Goal: Manage account settings

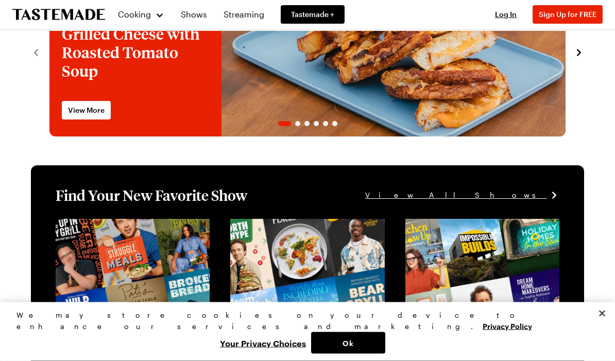
scroll to position [88, 0]
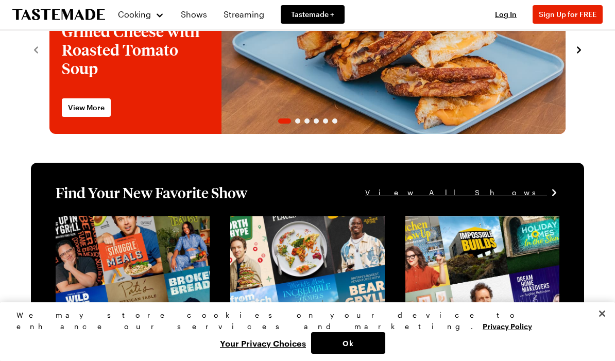
click at [385, 354] on button "Ok" at bounding box center [348, 343] width 74 height 22
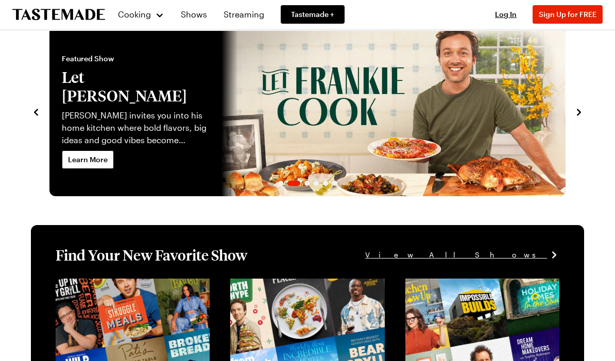
scroll to position [0, 0]
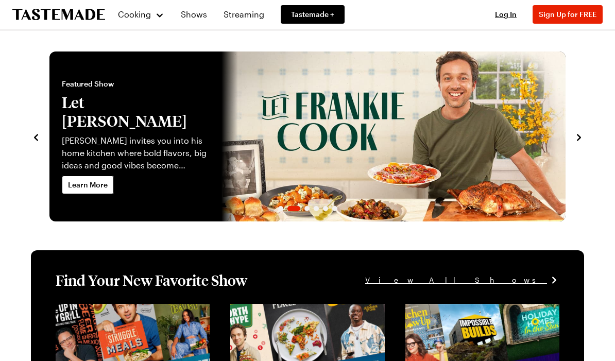
click at [504, 18] on span "Log In" at bounding box center [506, 14] width 22 height 9
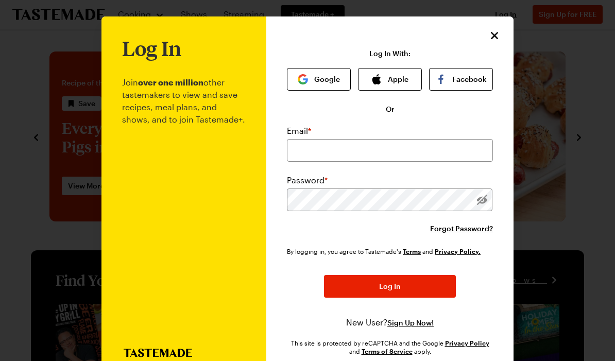
click at [391, 283] on span "Log In" at bounding box center [390, 286] width 22 height 10
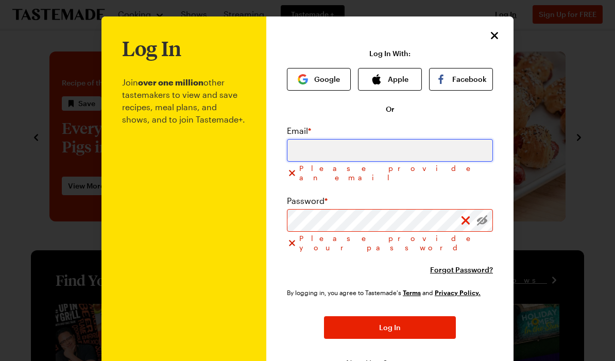
click at [332, 157] on input "email" at bounding box center [390, 150] width 206 height 23
type input "[EMAIL_ADDRESS][DOMAIN_NAME]"
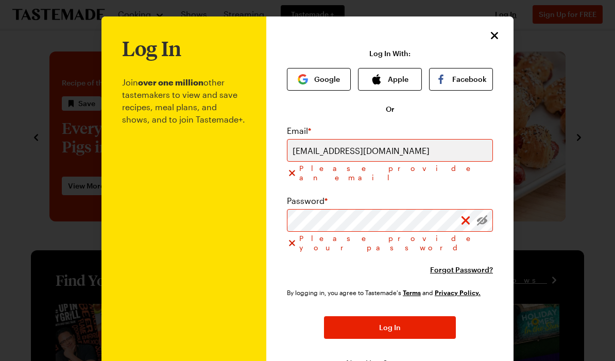
click at [390, 316] on button "Log In" at bounding box center [390, 327] width 132 height 23
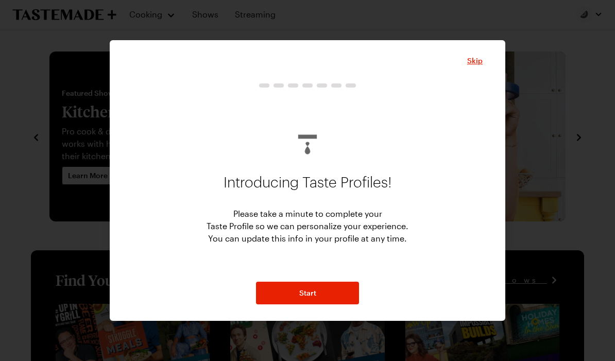
click at [476, 56] on span "Skip" at bounding box center [474, 61] width 15 height 10
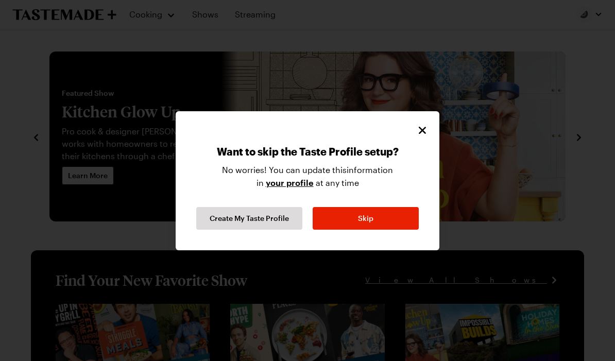
click at [383, 220] on button "Skip" at bounding box center [366, 218] width 106 height 23
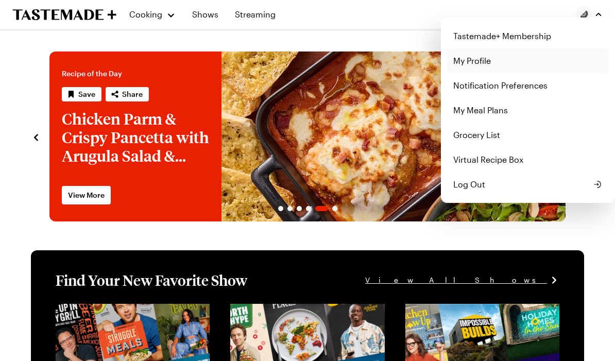
click at [487, 62] on link "My Profile" at bounding box center [528, 60] width 162 height 25
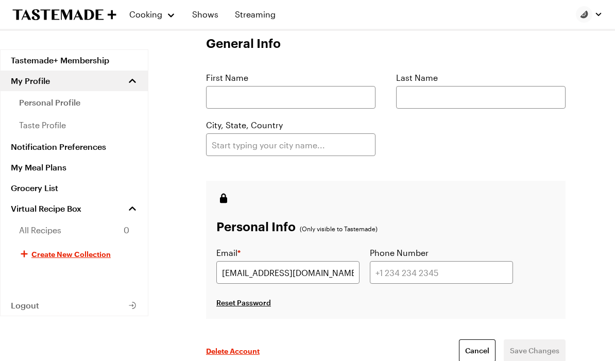
scroll to position [126, 0]
click at [236, 352] on span "Delete Account" at bounding box center [233, 351] width 54 height 10
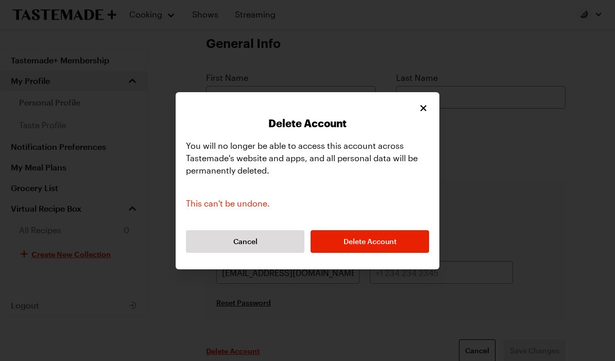
click at [391, 247] on span "Delete Account" at bounding box center [370, 241] width 53 height 10
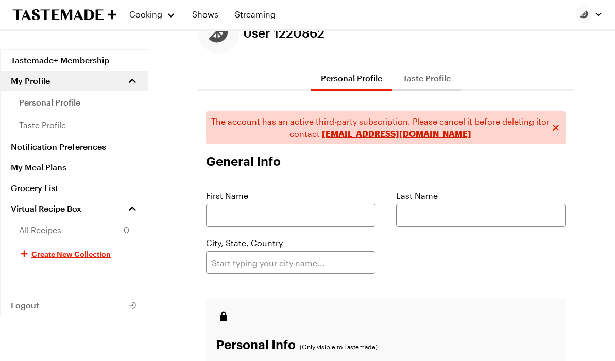
scroll to position [0, 0]
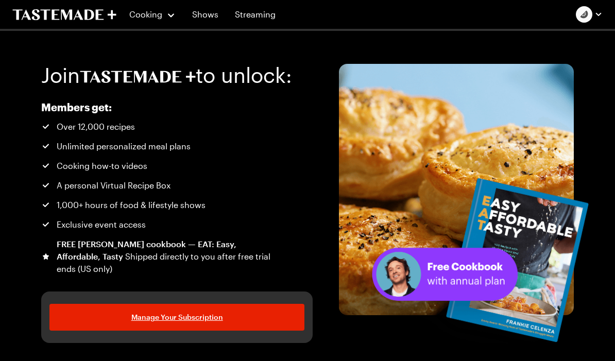
scroll to position [1265, 0]
